Goal: Task Accomplishment & Management: Manage account settings

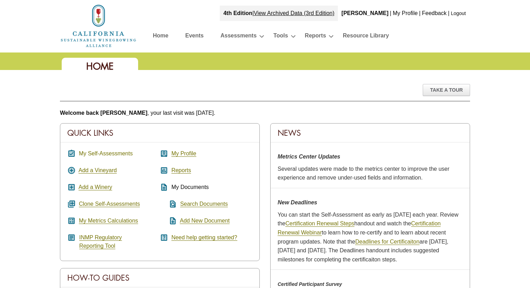
click at [102, 154] on link "My Self-Assessments" at bounding box center [106, 154] width 54 height 6
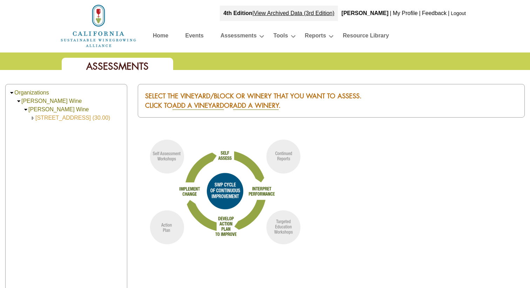
click at [80, 117] on link "8989 Wight Way (30.00)" at bounding box center [72, 118] width 75 height 6
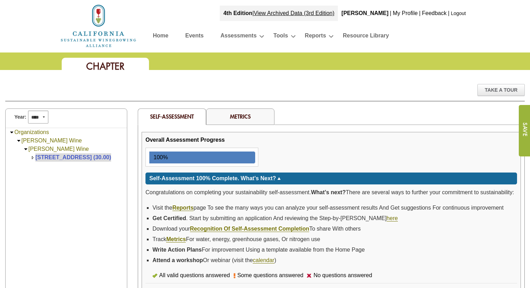
click at [163, 35] on link "Home" at bounding box center [160, 37] width 15 height 12
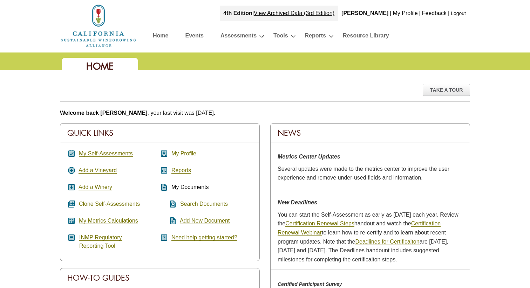
click at [185, 153] on link "My Profile" at bounding box center [183, 154] width 25 height 6
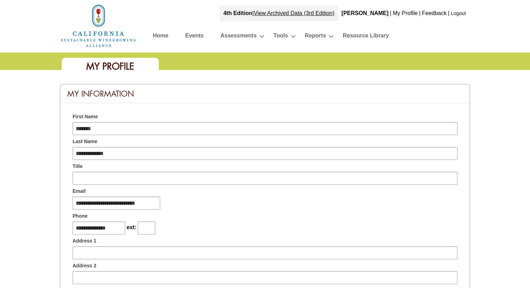
click at [160, 35] on link "Home" at bounding box center [160, 37] width 15 height 12
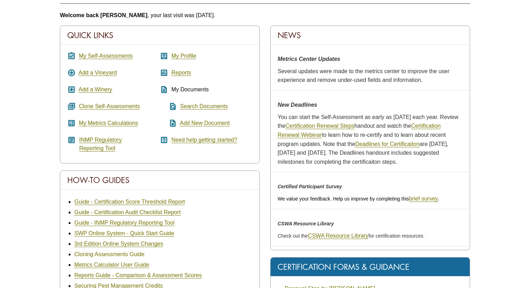
scroll to position [97, 0]
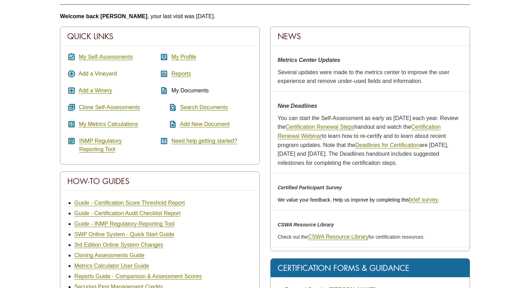
click at [101, 74] on link "Add a Vineyard" at bounding box center [97, 74] width 38 height 6
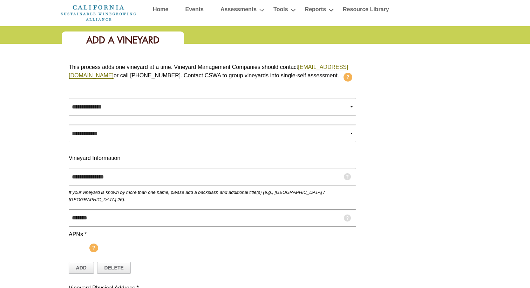
scroll to position [26, 0]
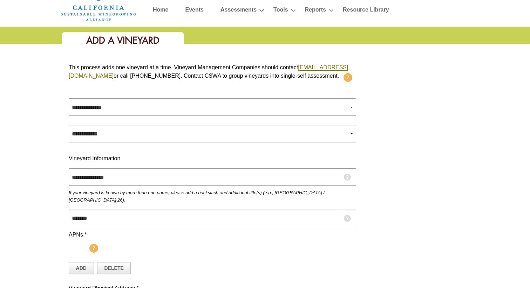
click at [161, 8] on link "Home" at bounding box center [160, 11] width 15 height 12
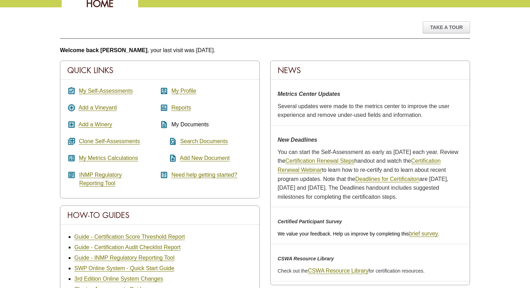
scroll to position [42, 0]
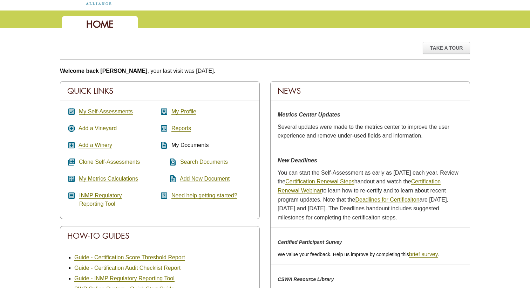
click at [96, 129] on link "Add a Vineyard" at bounding box center [97, 128] width 38 height 6
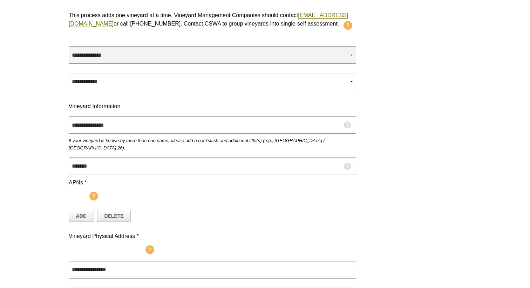
scroll to position [78, 0]
click at [128, 60] on select "**********" at bounding box center [212, 55] width 287 height 18
click at [69, 54] on select "**********" at bounding box center [212, 55] width 287 height 18
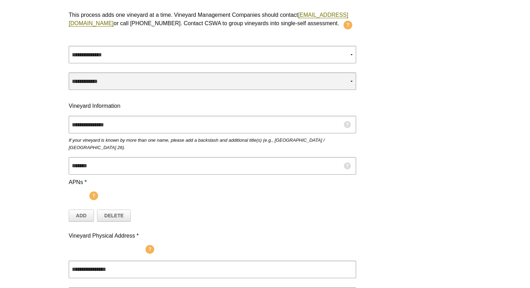
click at [119, 88] on select "**********" at bounding box center [212, 82] width 287 height 18
click at [69, 81] on select "**********" at bounding box center [212, 82] width 287 height 18
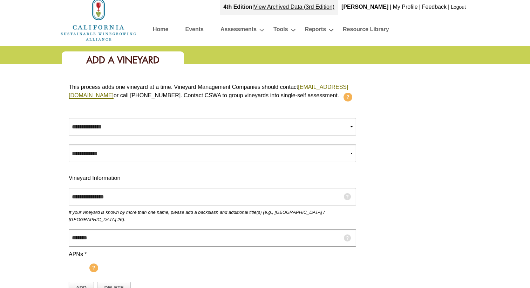
scroll to position [0, 0]
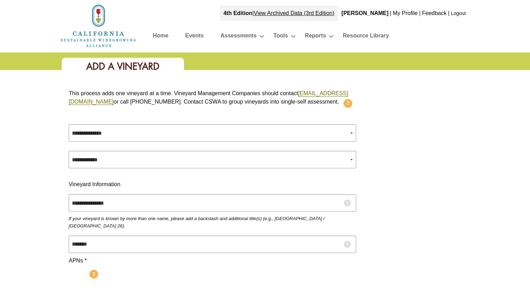
click at [157, 34] on link "Home" at bounding box center [160, 37] width 15 height 12
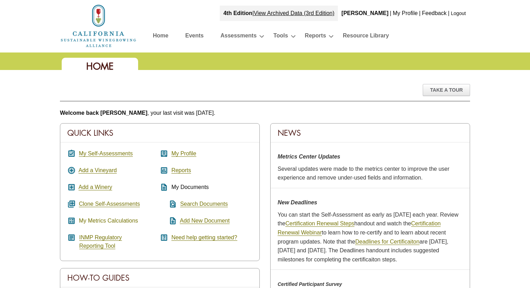
click at [111, 221] on link "My Metrics Calculations" at bounding box center [108, 221] width 59 height 6
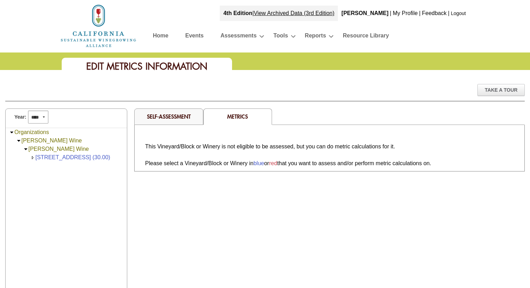
click at [159, 35] on link "Home" at bounding box center [160, 37] width 15 height 12
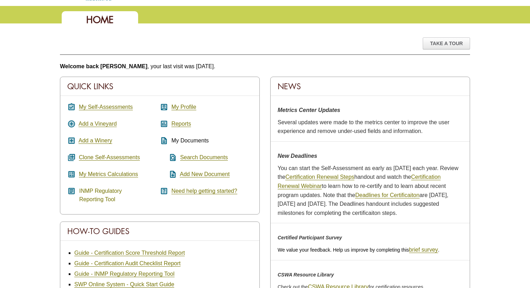
scroll to position [48, 0]
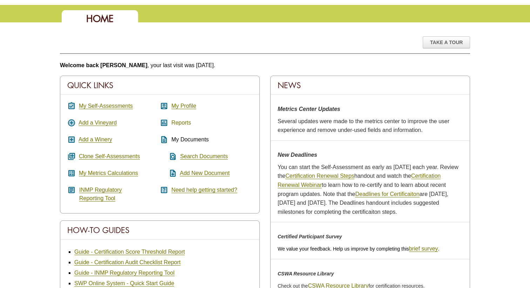
click at [173, 121] on link "Reports" at bounding box center [181, 123] width 20 height 6
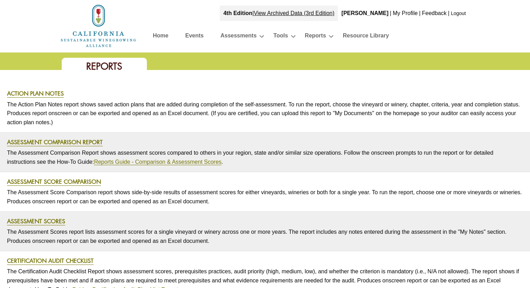
click at [160, 34] on link "Home" at bounding box center [160, 37] width 15 height 12
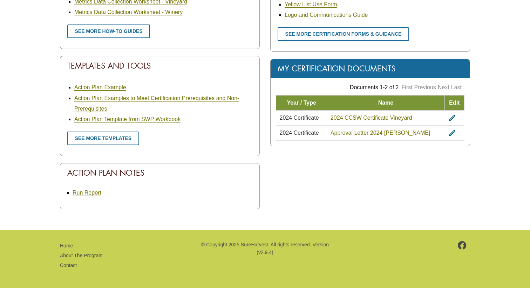
scroll to position [393, 0]
click at [378, 117] on link "2024 CCSW Certificate Vineyard" at bounding box center [371, 118] width 82 height 6
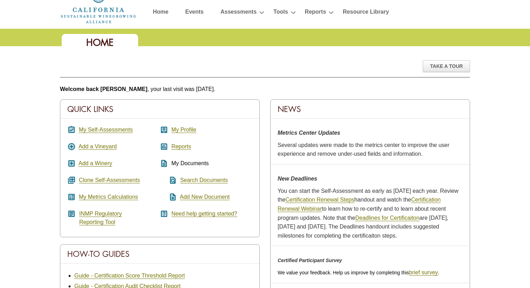
scroll to position [27, 0]
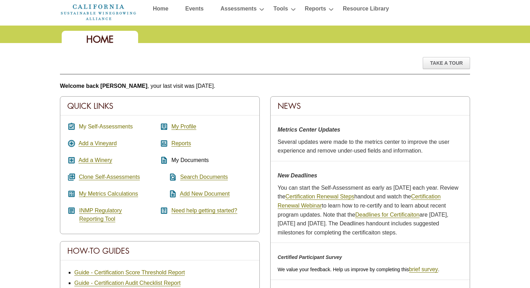
click at [122, 127] on link "My Self-Assessments" at bounding box center [106, 127] width 54 height 6
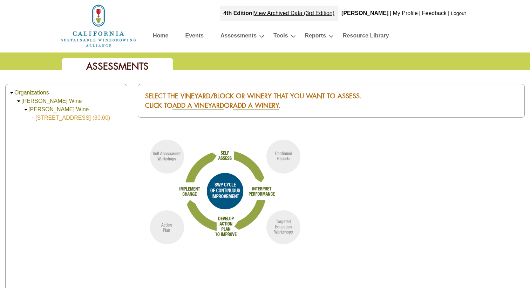
click at [87, 118] on link "[STREET_ADDRESS] (30.00)" at bounding box center [72, 118] width 75 height 6
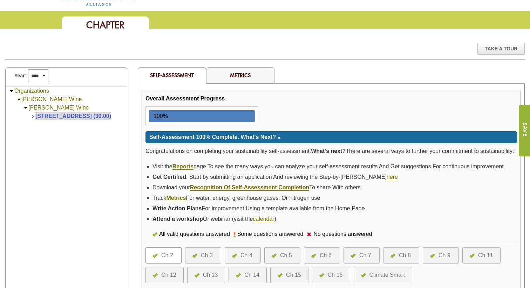
scroll to position [30, 0]
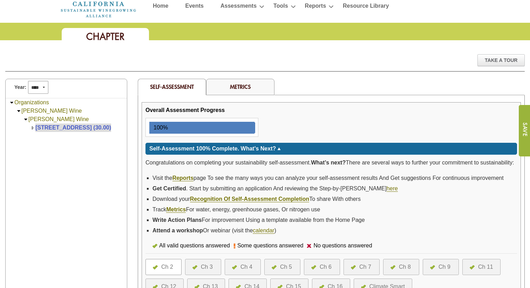
click at [236, 86] on link "Metrics" at bounding box center [240, 86] width 21 height 7
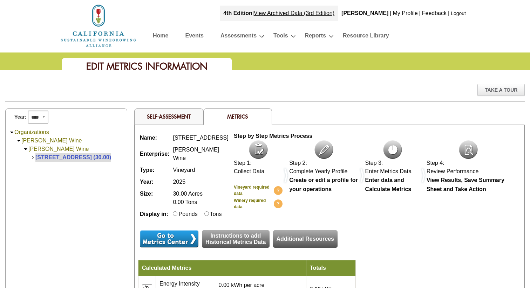
click at [36, 131] on link "Organizations" at bounding box center [31, 132] width 35 height 6
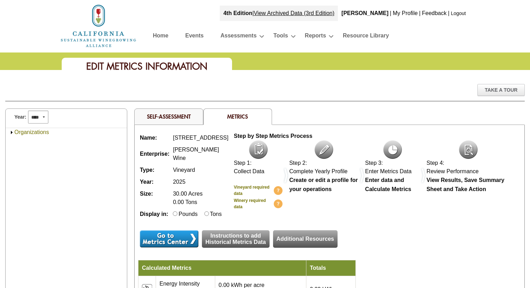
click at [20, 132] on link "Organizations" at bounding box center [31, 132] width 35 height 6
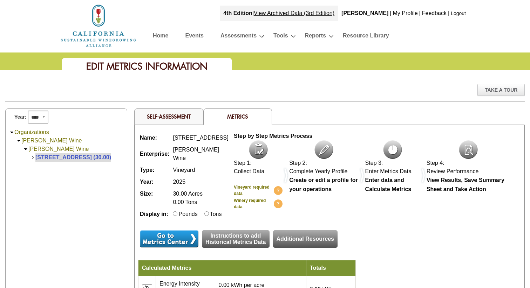
click at [31, 140] on link "[PERSON_NAME] Wine" at bounding box center [51, 141] width 60 height 6
click at [196, 37] on link "Events" at bounding box center [194, 37] width 18 height 12
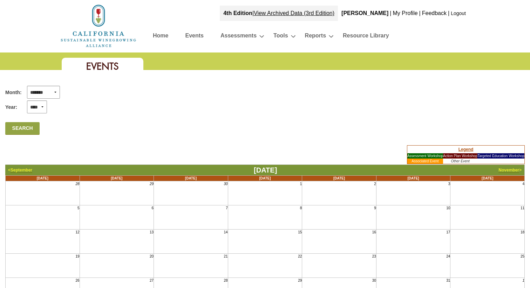
click at [158, 37] on link "Home" at bounding box center [160, 37] width 15 height 12
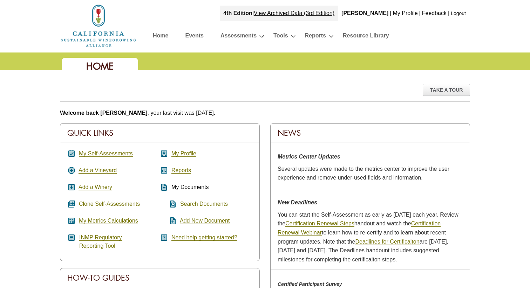
click at [402, 14] on link "My Profile" at bounding box center [404, 13] width 25 height 6
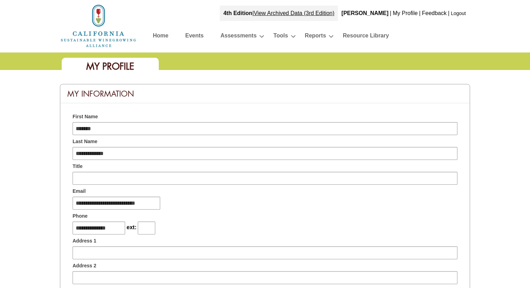
click at [164, 33] on link "Home" at bounding box center [160, 37] width 15 height 12
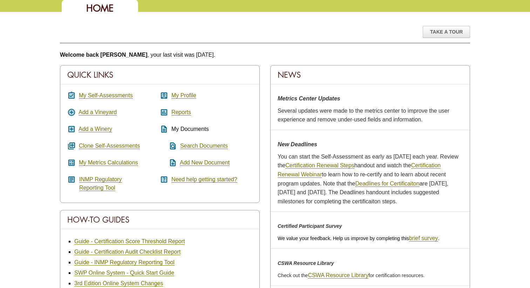
scroll to position [60, 0]
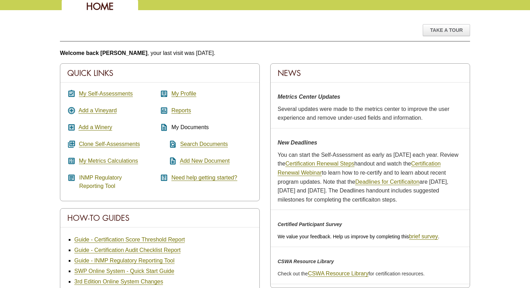
click at [105, 179] on link "INMP Regulatory Reporting Tool" at bounding box center [100, 182] width 43 height 15
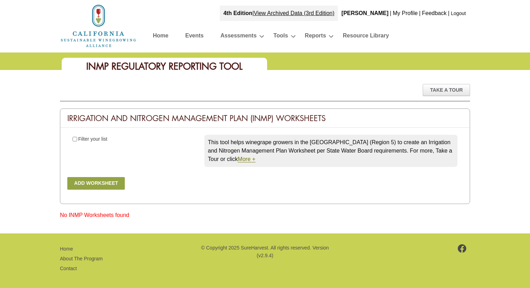
click at [458, 11] on link "Logout" at bounding box center [458, 14] width 15 height 6
